Goal: Find specific page/section: Find specific page/section

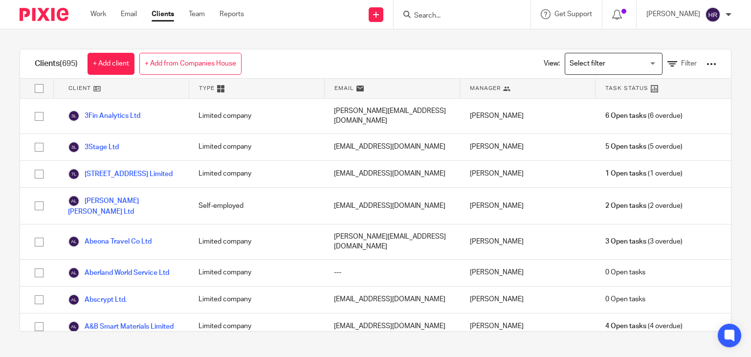
click at [432, 15] on input "Search" at bounding box center [457, 16] width 88 height 9
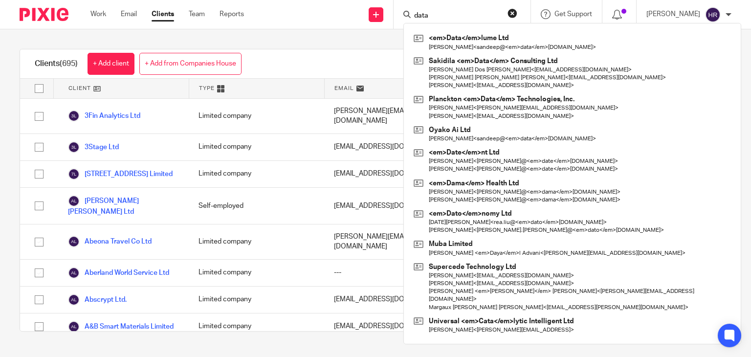
type input "data"
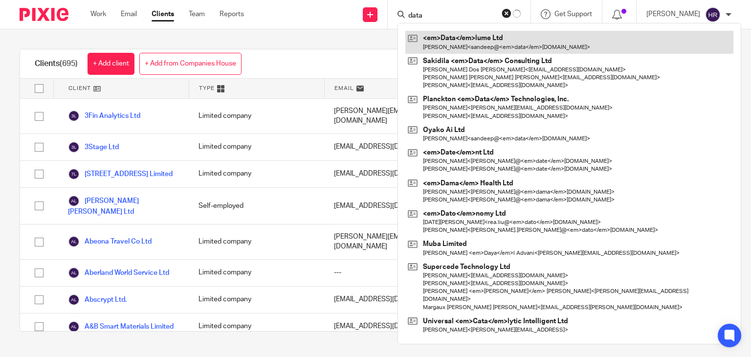
click at [435, 37] on link at bounding box center [569, 42] width 328 height 22
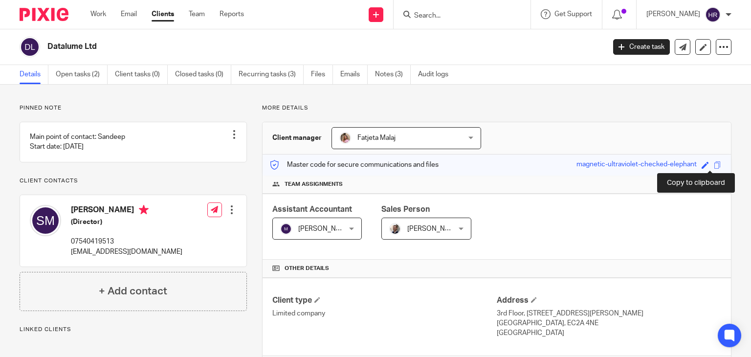
click at [714, 164] on span at bounding box center [717, 164] width 7 height 7
click at [426, 17] on input "Search" at bounding box center [457, 16] width 88 height 9
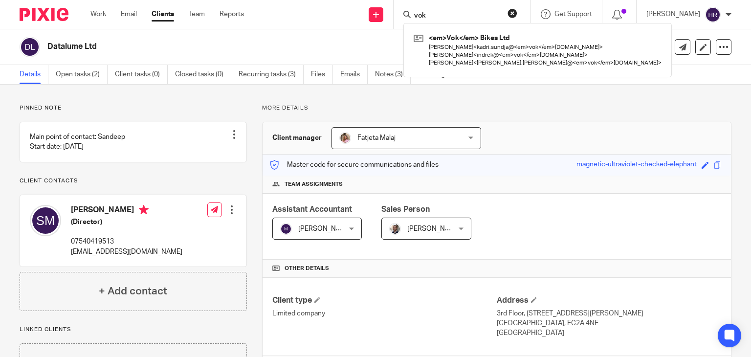
type input "vok"
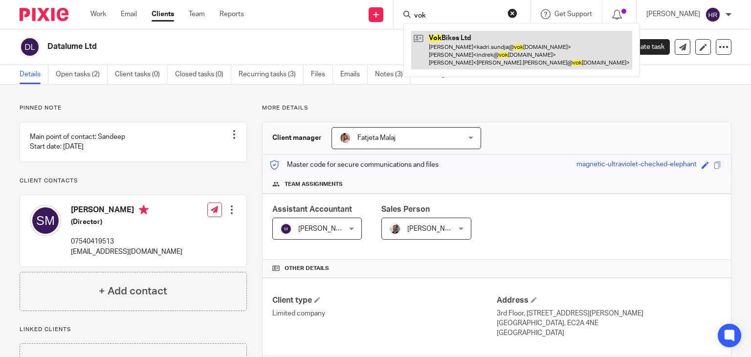
click at [428, 42] on link at bounding box center [521, 50] width 221 height 39
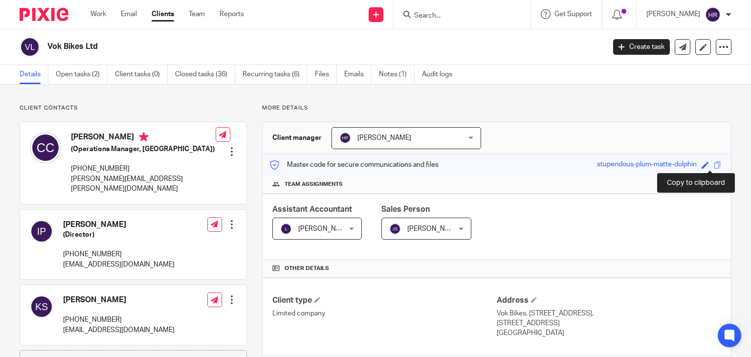
click at [714, 163] on span at bounding box center [717, 164] width 7 height 7
click at [688, 125] on div "Client manager Hely Patel Hely Patel Aashish A Abinandhana P.K Abirami Senthilk…" at bounding box center [496, 138] width 468 height 32
